Goal: Task Accomplishment & Management: Manage account settings

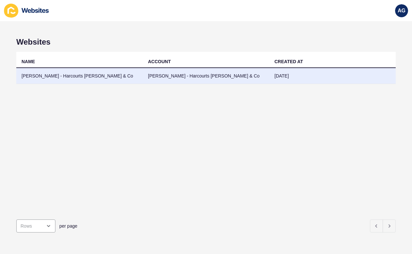
click at [84, 77] on td "[PERSON_NAME] - Harcourts [PERSON_NAME] & Co" at bounding box center [79, 76] width 126 height 16
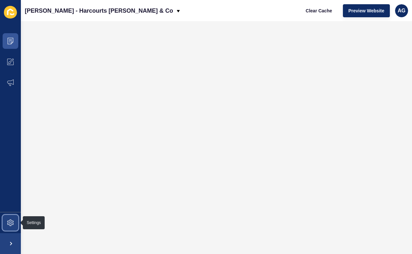
click at [10, 222] on icon at bounding box center [10, 223] width 7 height 7
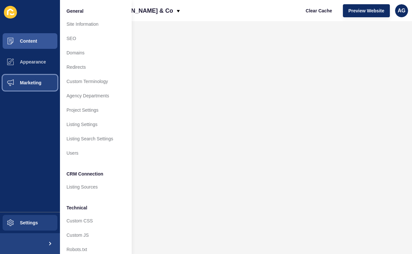
click at [29, 85] on span "Marketing" at bounding box center [20, 82] width 42 height 5
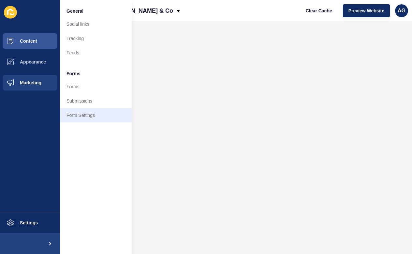
click at [85, 117] on link "Form Settings" at bounding box center [96, 115] width 72 height 14
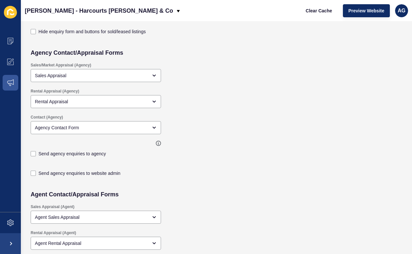
scroll to position [156, 0]
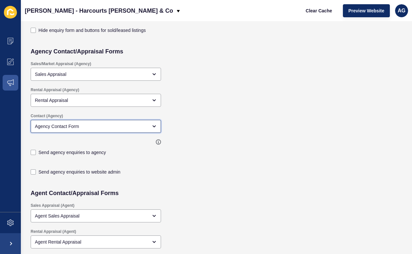
click at [150, 128] on div "open menu" at bounding box center [152, 126] width 9 height 5
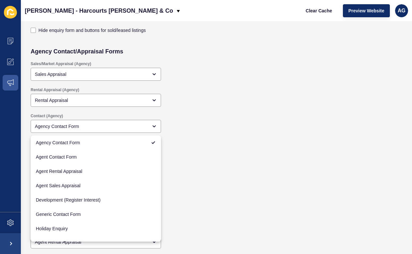
click at [205, 130] on div "Contact (Agency) Agency Contact Form" at bounding box center [178, 123] width 302 height 26
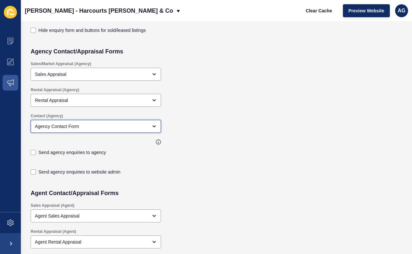
click at [149, 127] on div "open menu" at bounding box center [152, 126] width 9 height 5
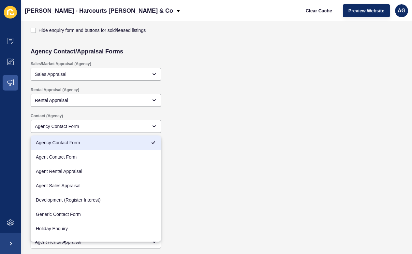
click at [218, 142] on div "Send agency enquiries to agency" at bounding box center [178, 149] width 302 height 26
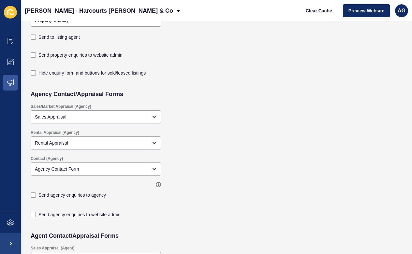
scroll to position [111, 0]
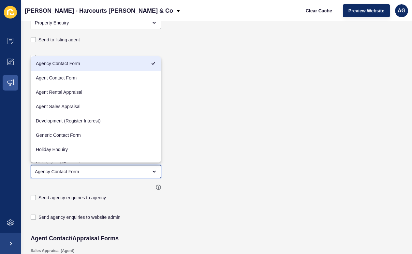
click at [140, 174] on div "Agency Contact Form" at bounding box center [91, 171] width 113 height 7
click at [204, 151] on div "Rental Appraisal (Agency) Rental Appraisal" at bounding box center [178, 142] width 302 height 26
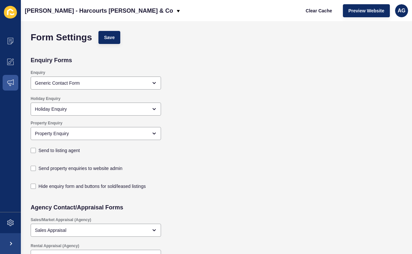
scroll to position [0, 0]
click at [370, 9] on span "Preview Website" at bounding box center [366, 10] width 36 height 7
click at [12, 44] on span at bounding box center [10, 41] width 21 height 21
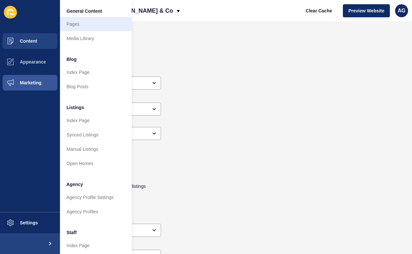
click at [81, 21] on link "Pages" at bounding box center [96, 24] width 72 height 14
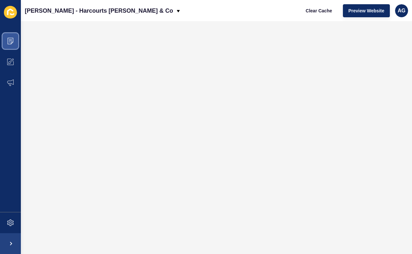
click at [7, 39] on icon at bounding box center [10, 41] width 7 height 7
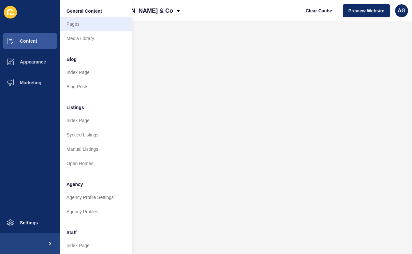
click at [77, 26] on link "Pages" at bounding box center [96, 24] width 72 height 14
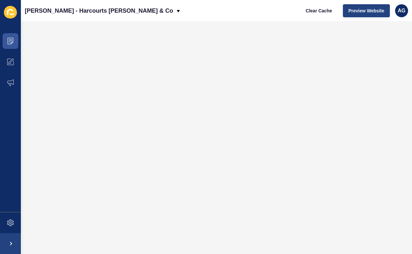
click at [369, 8] on span "Preview Website" at bounding box center [366, 10] width 36 height 7
click at [319, 9] on span "Clear Cache" at bounding box center [318, 10] width 26 height 7
click at [360, 10] on span "Preview Website" at bounding box center [366, 10] width 36 height 7
click at [319, 11] on span "Clear Cache" at bounding box center [318, 10] width 26 height 7
click at [368, 9] on span "Preview Website" at bounding box center [366, 10] width 36 height 7
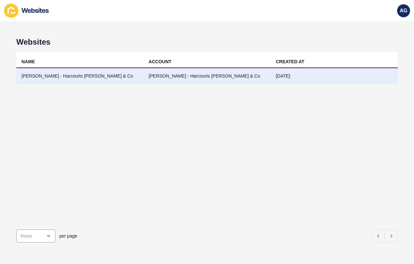
click at [88, 83] on td "[PERSON_NAME] - Harcourts [PERSON_NAME] & Co" at bounding box center [79, 76] width 127 height 16
